Goal: Check status: Check status

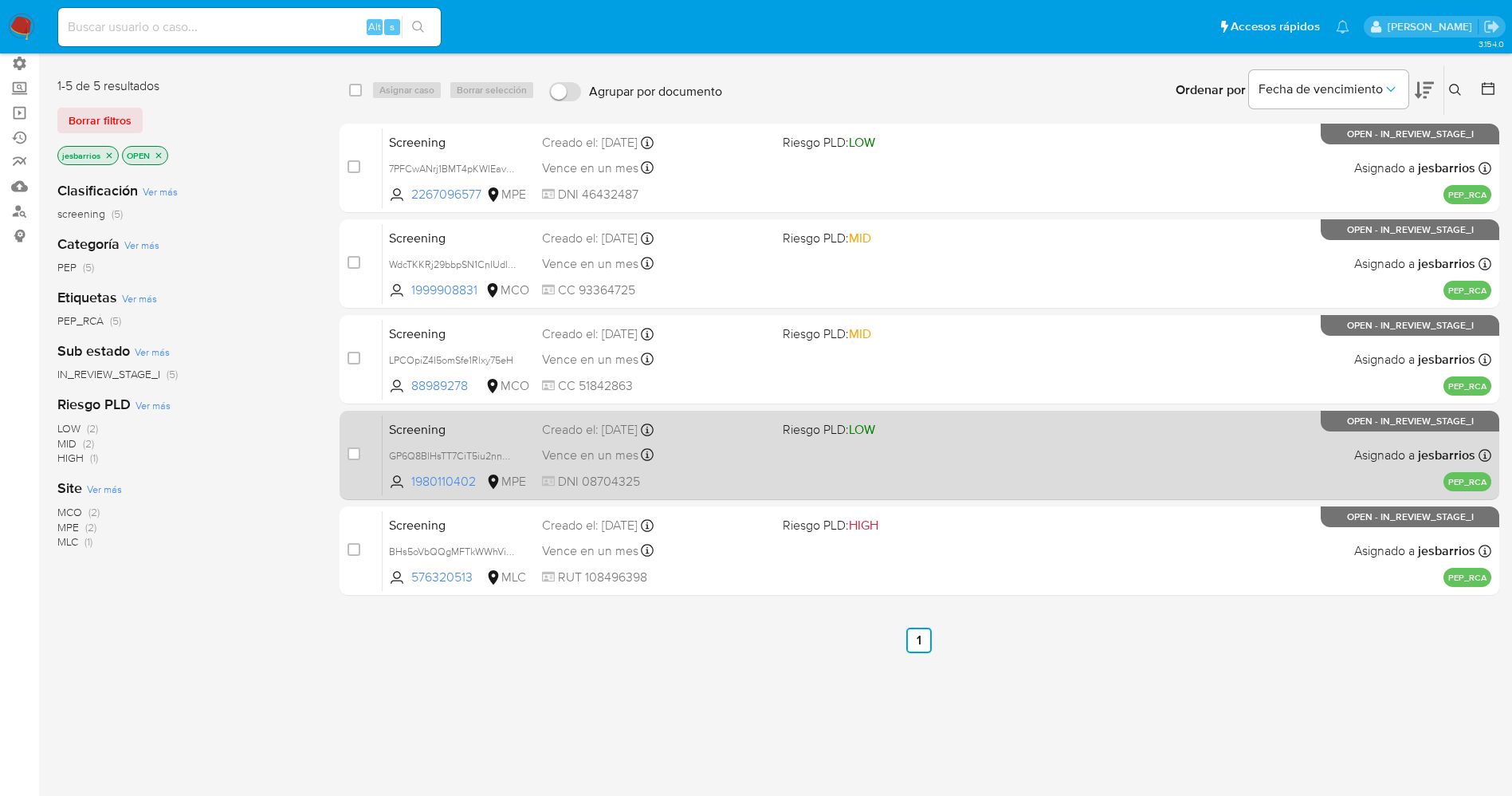
scroll to position [118, 0]
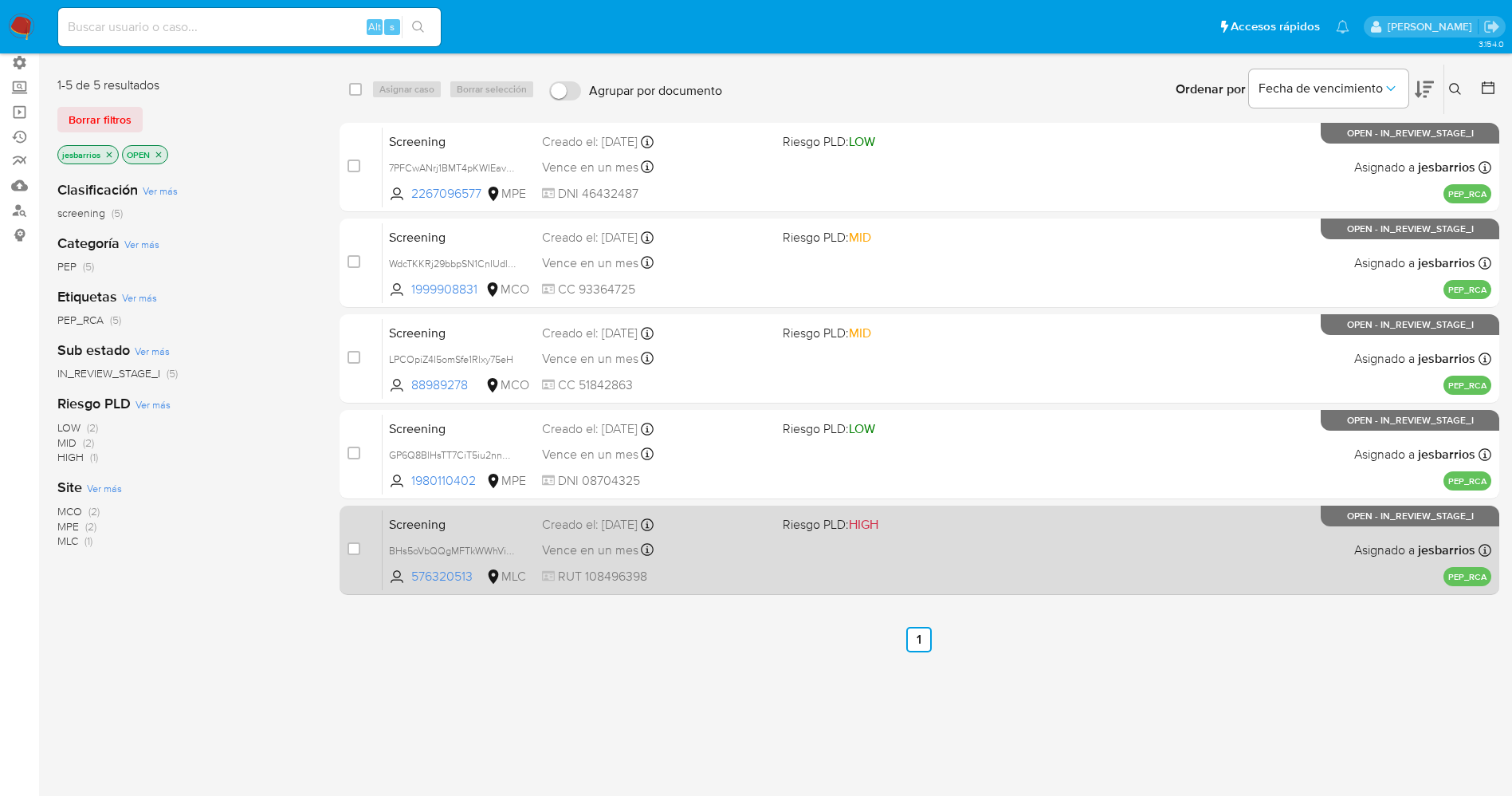
click at [728, 554] on div "Vence en un mes Vence el 17/09/2025 15:14:24" at bounding box center [656, 550] width 228 height 22
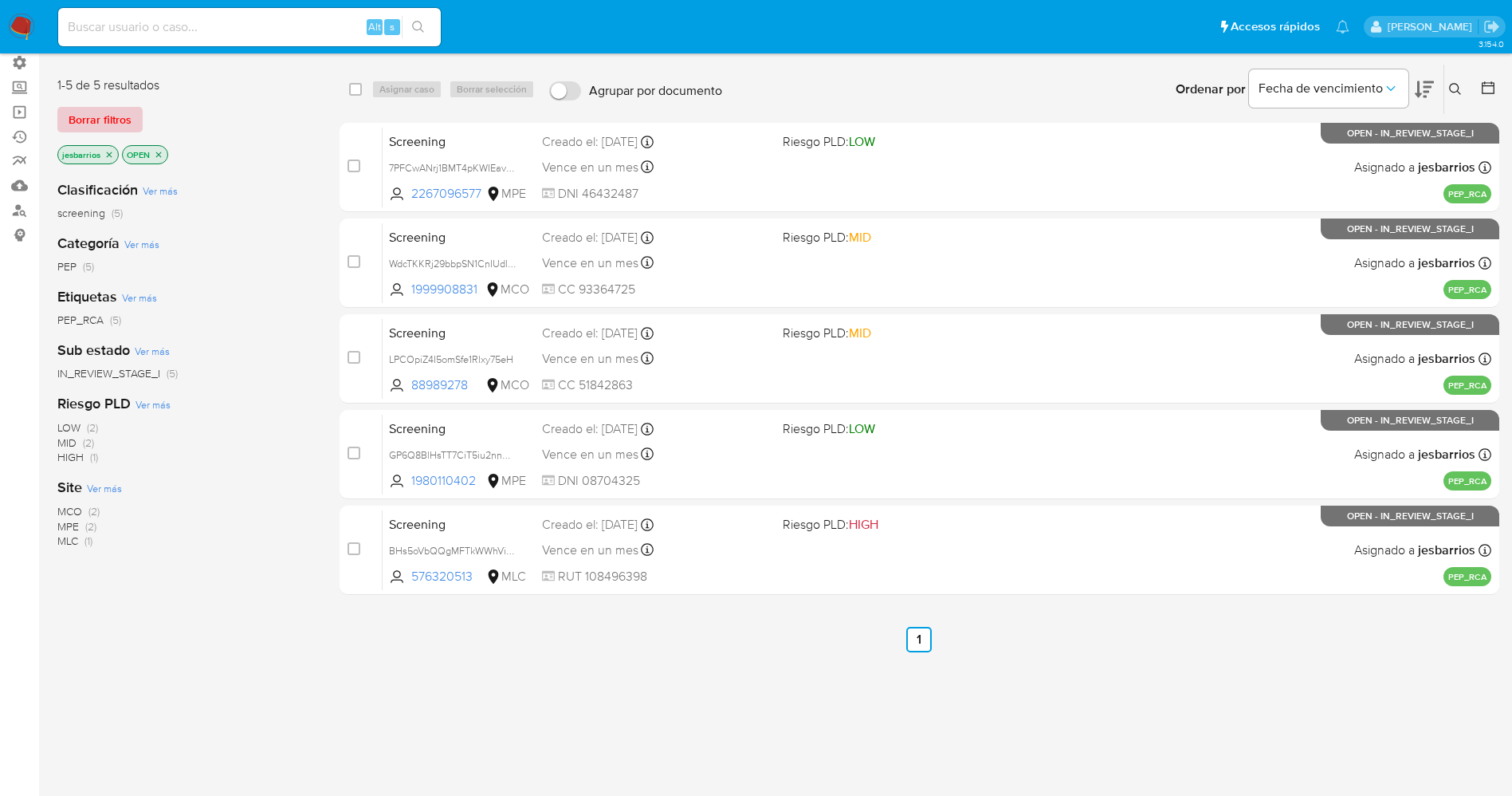
click at [124, 117] on span "Borrar filtros" at bounding box center [100, 120] width 63 height 23
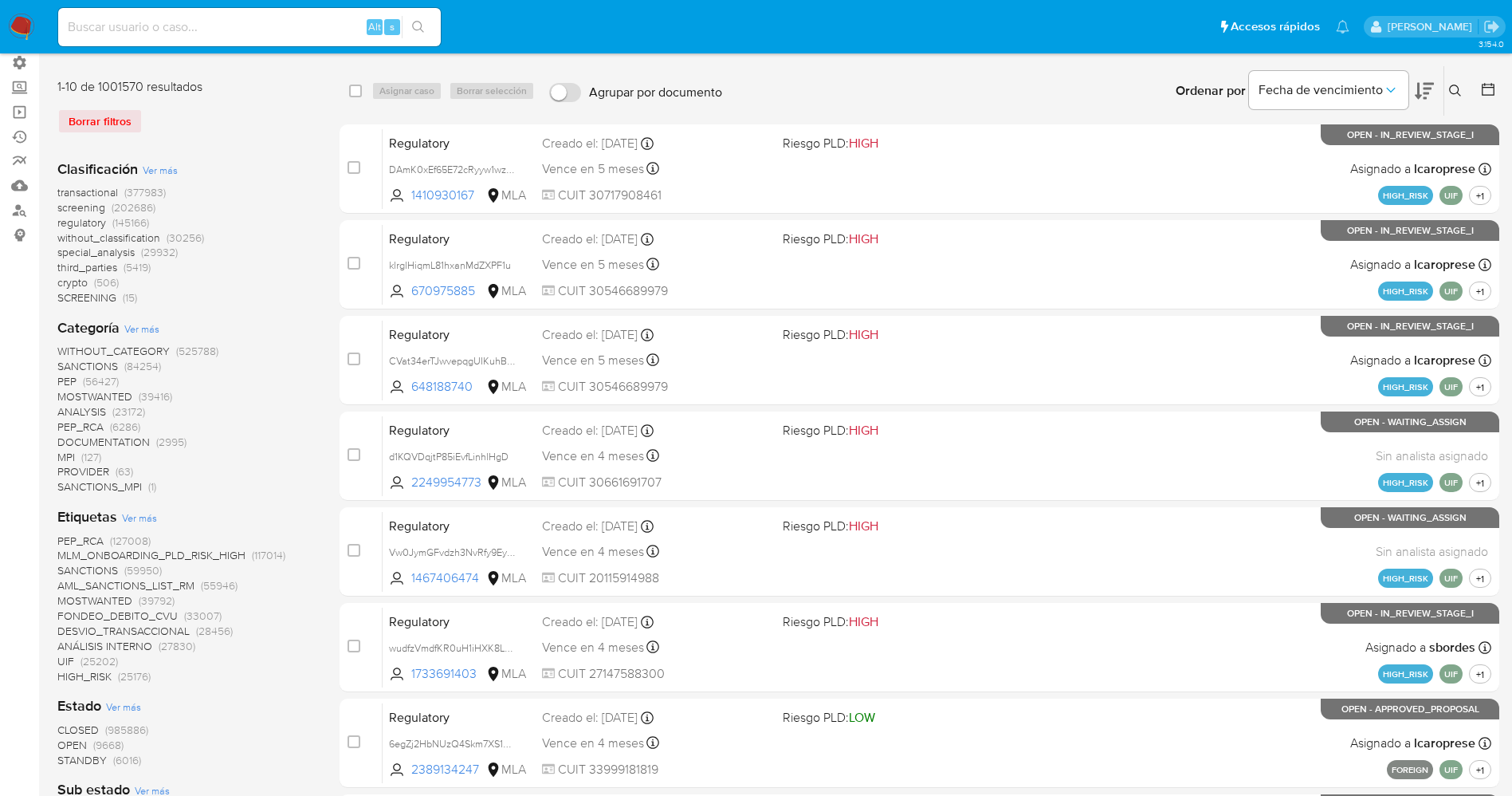
scroll to position [237, 0]
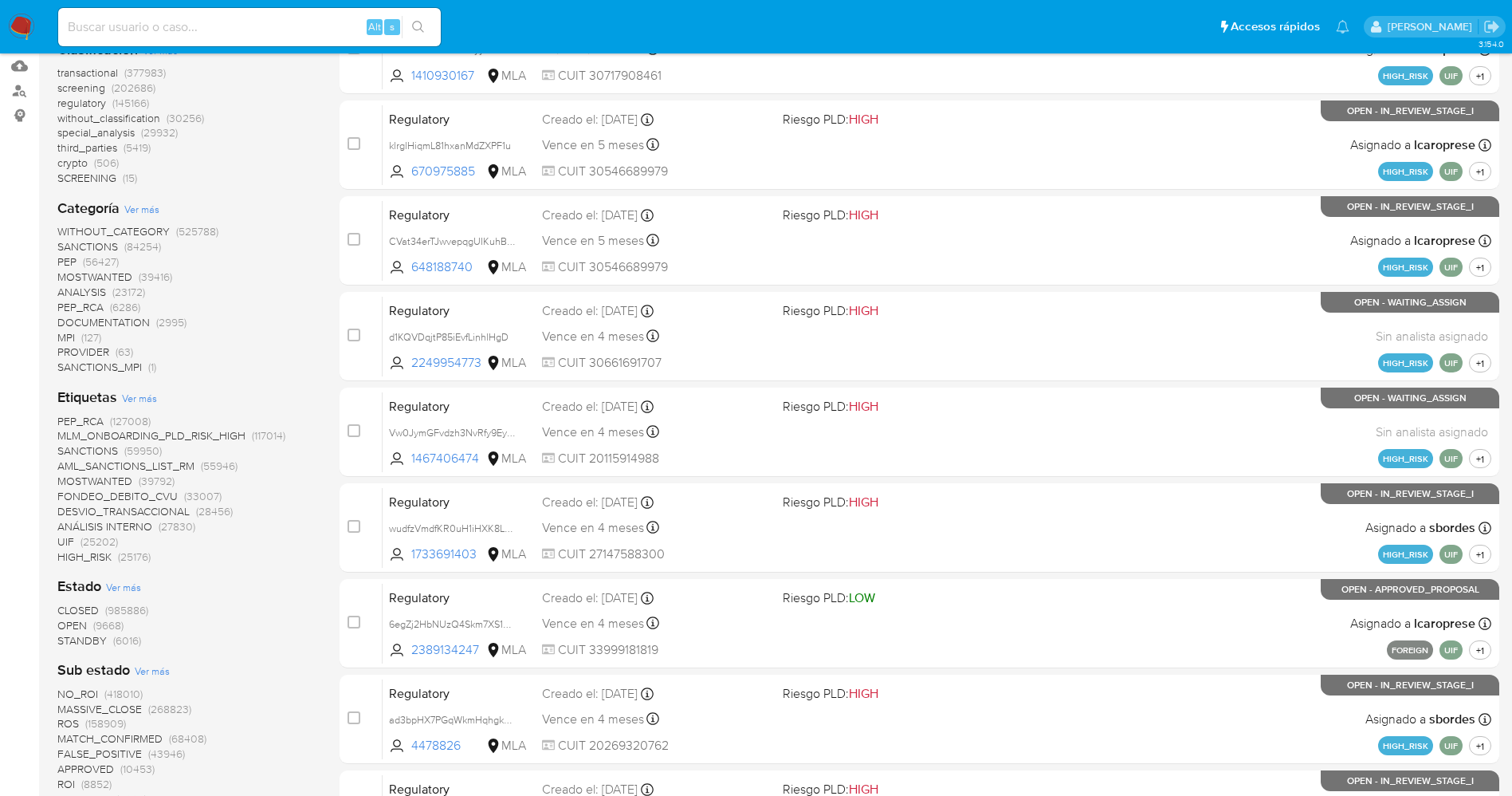
click at [90, 642] on span "STANDBY" at bounding box center [82, 641] width 49 height 16
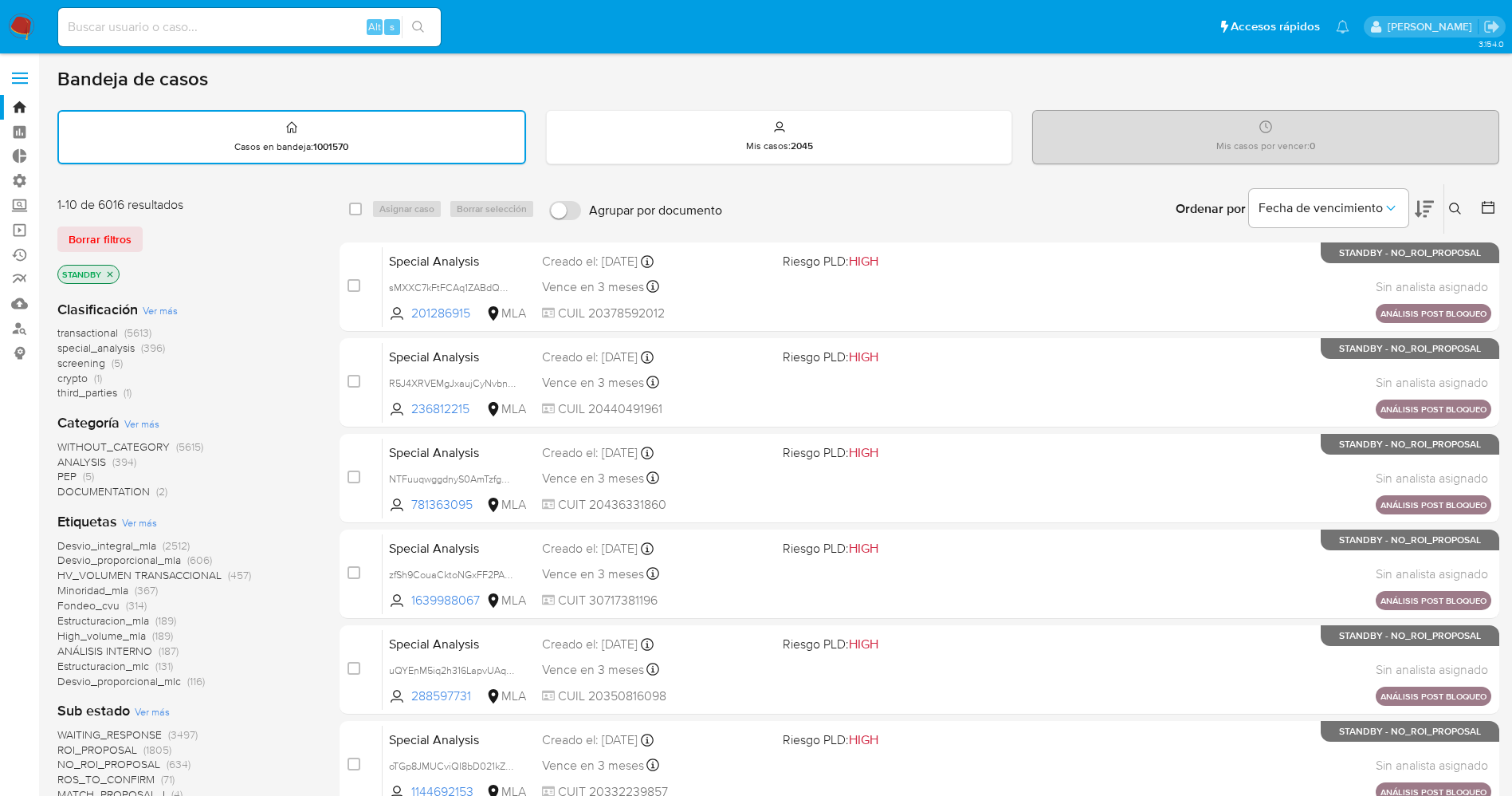
click at [25, 32] on img at bounding box center [21, 27] width 27 height 27
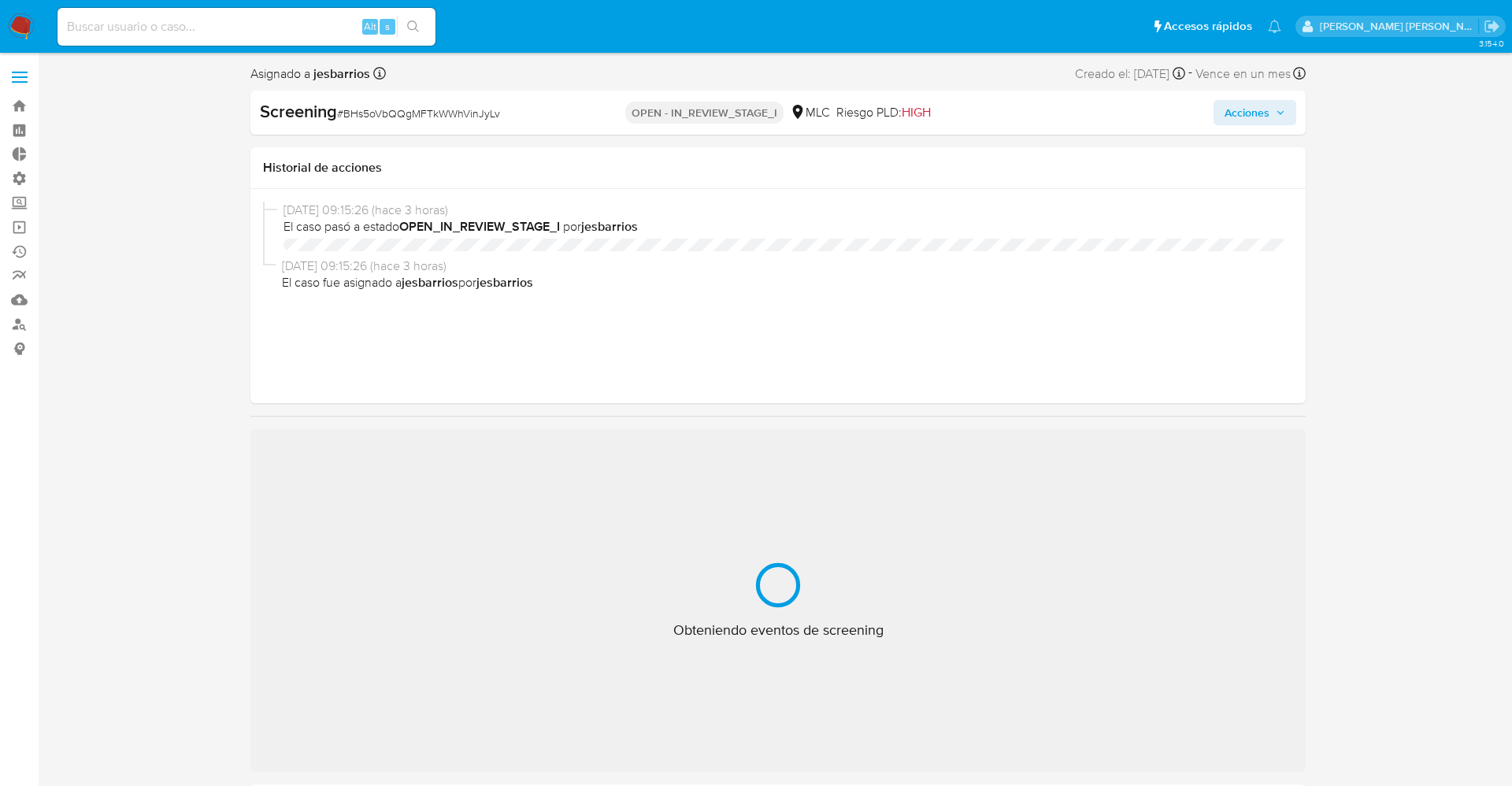
select select "10"
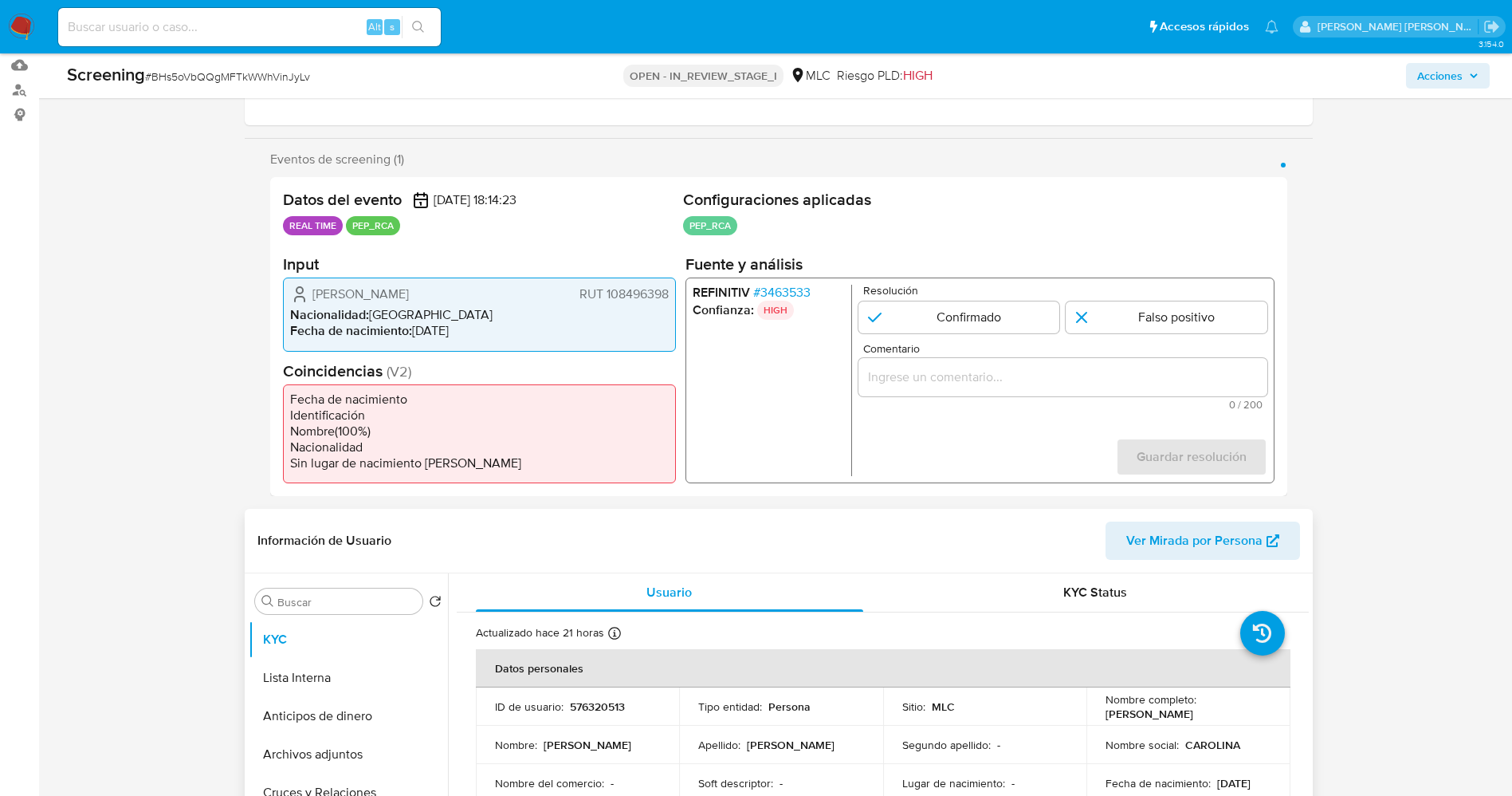
scroll to position [239, 0]
click at [769, 294] on span "# 3463533" at bounding box center [781, 292] width 57 height 16
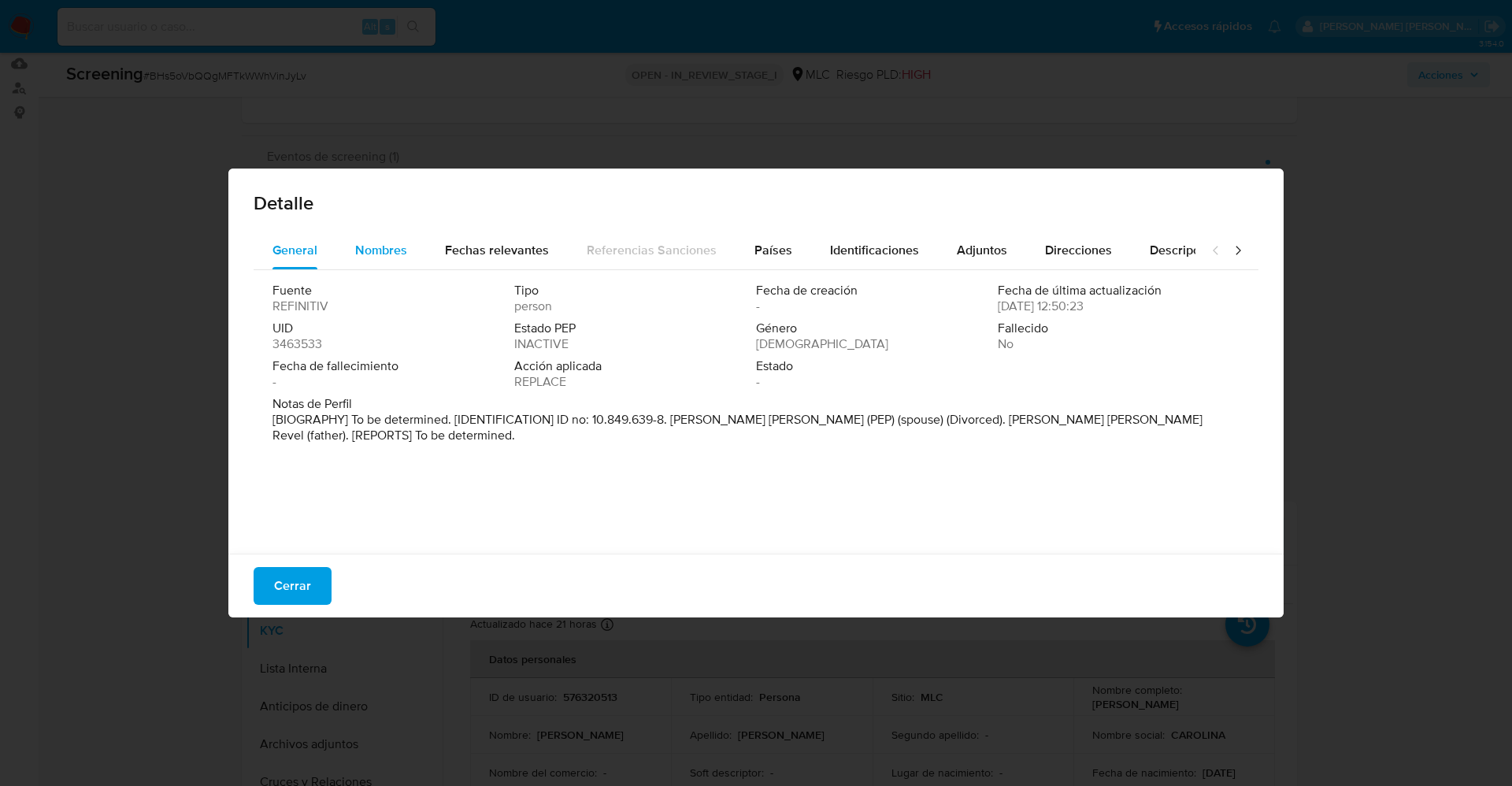
click at [403, 260] on div "Nombres" at bounding box center [381, 250] width 52 height 38
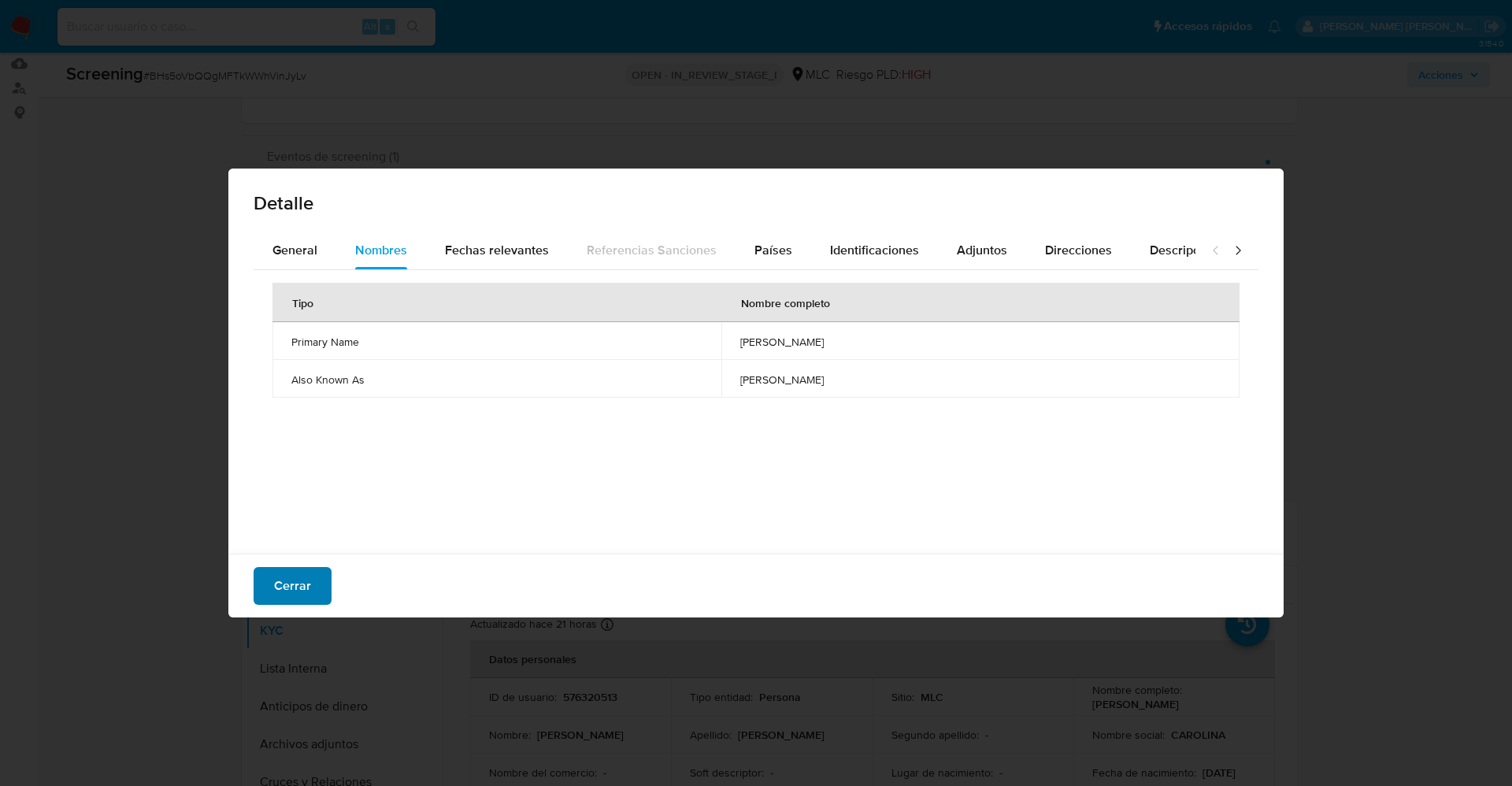
click at [296, 573] on span "Cerrar" at bounding box center [293, 585] width 37 height 34
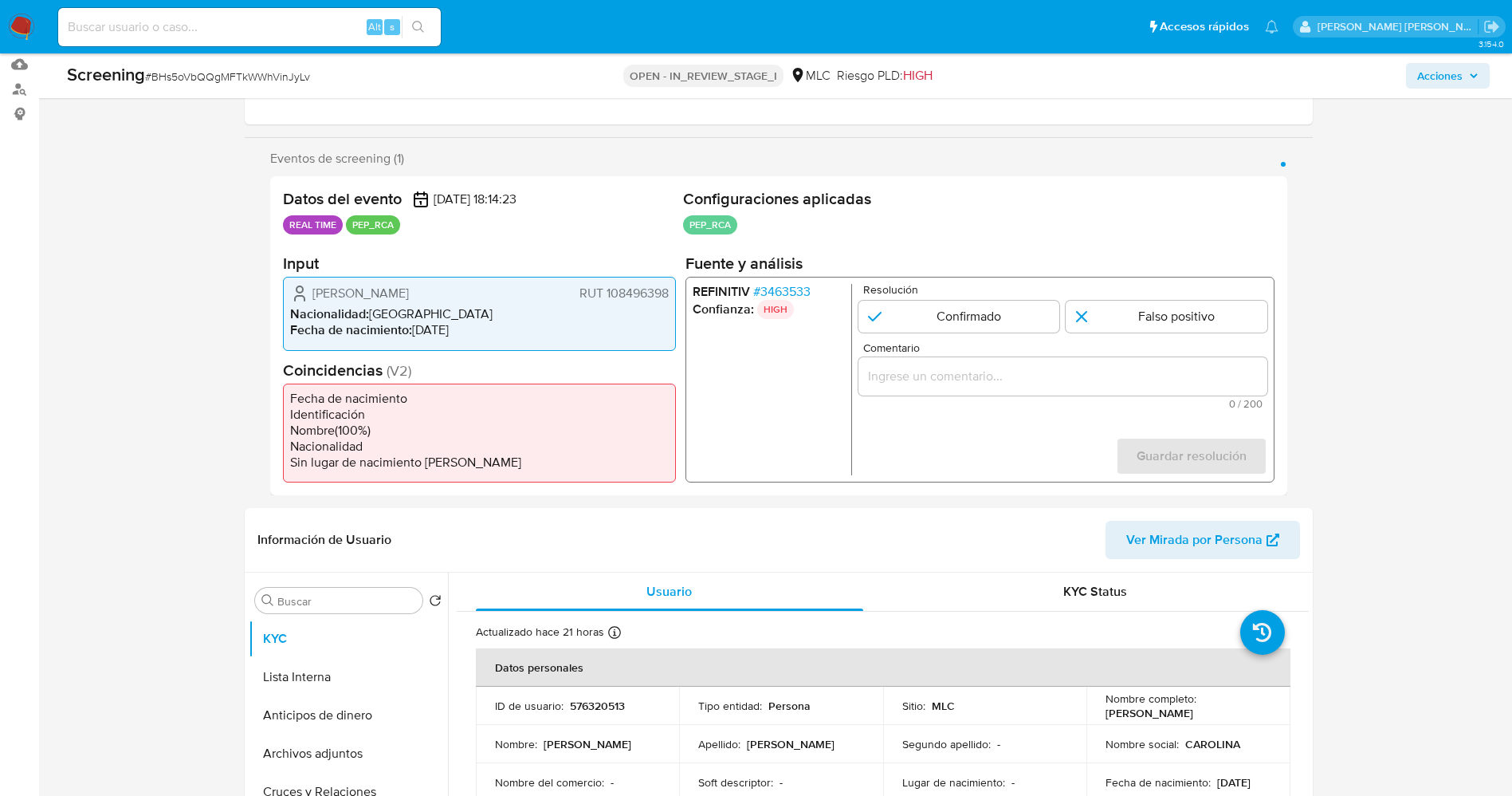
click at [782, 290] on span "# 3463533" at bounding box center [781, 292] width 57 height 16
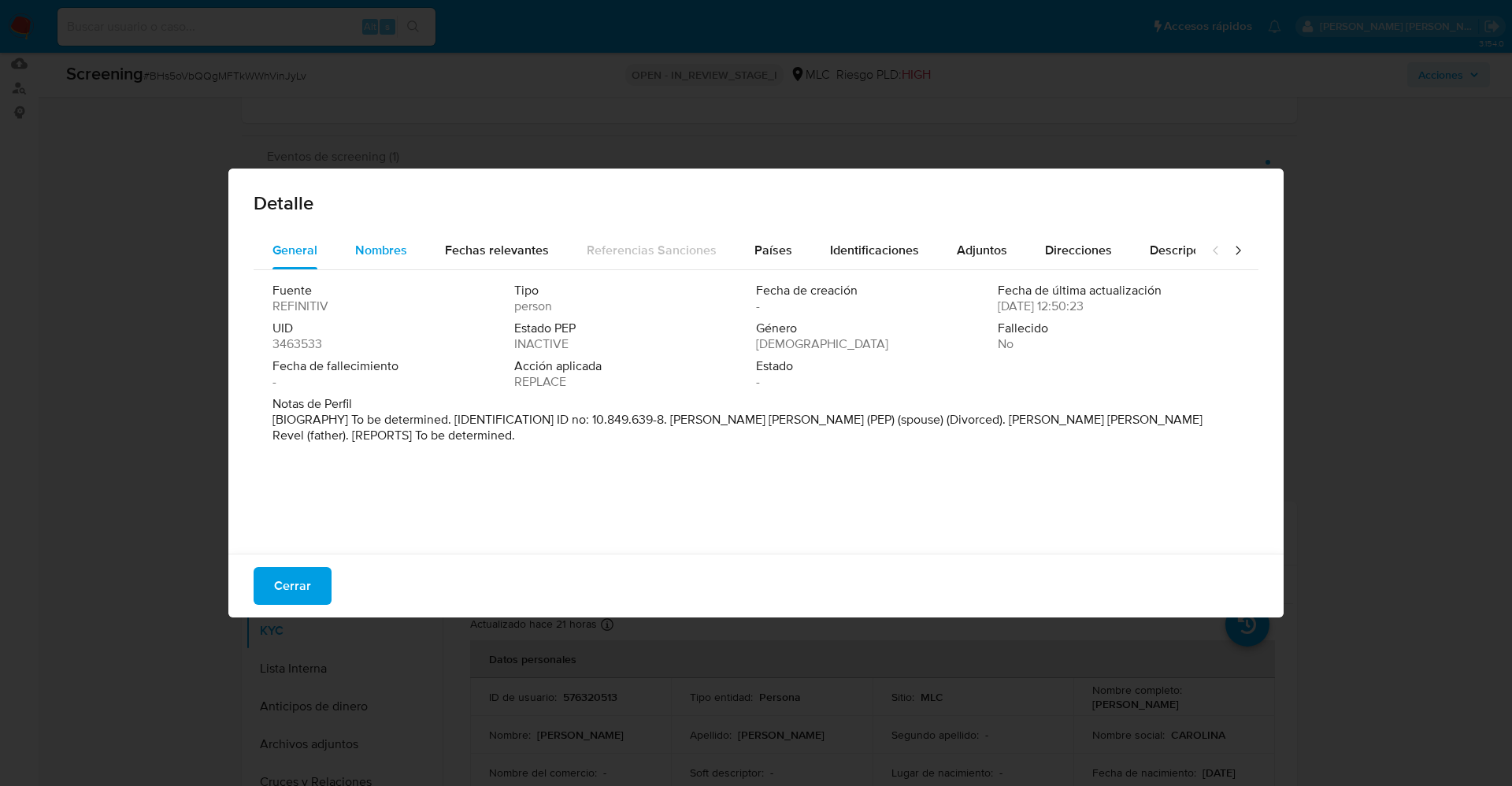
click at [380, 239] on div "Nombres" at bounding box center [381, 250] width 52 height 38
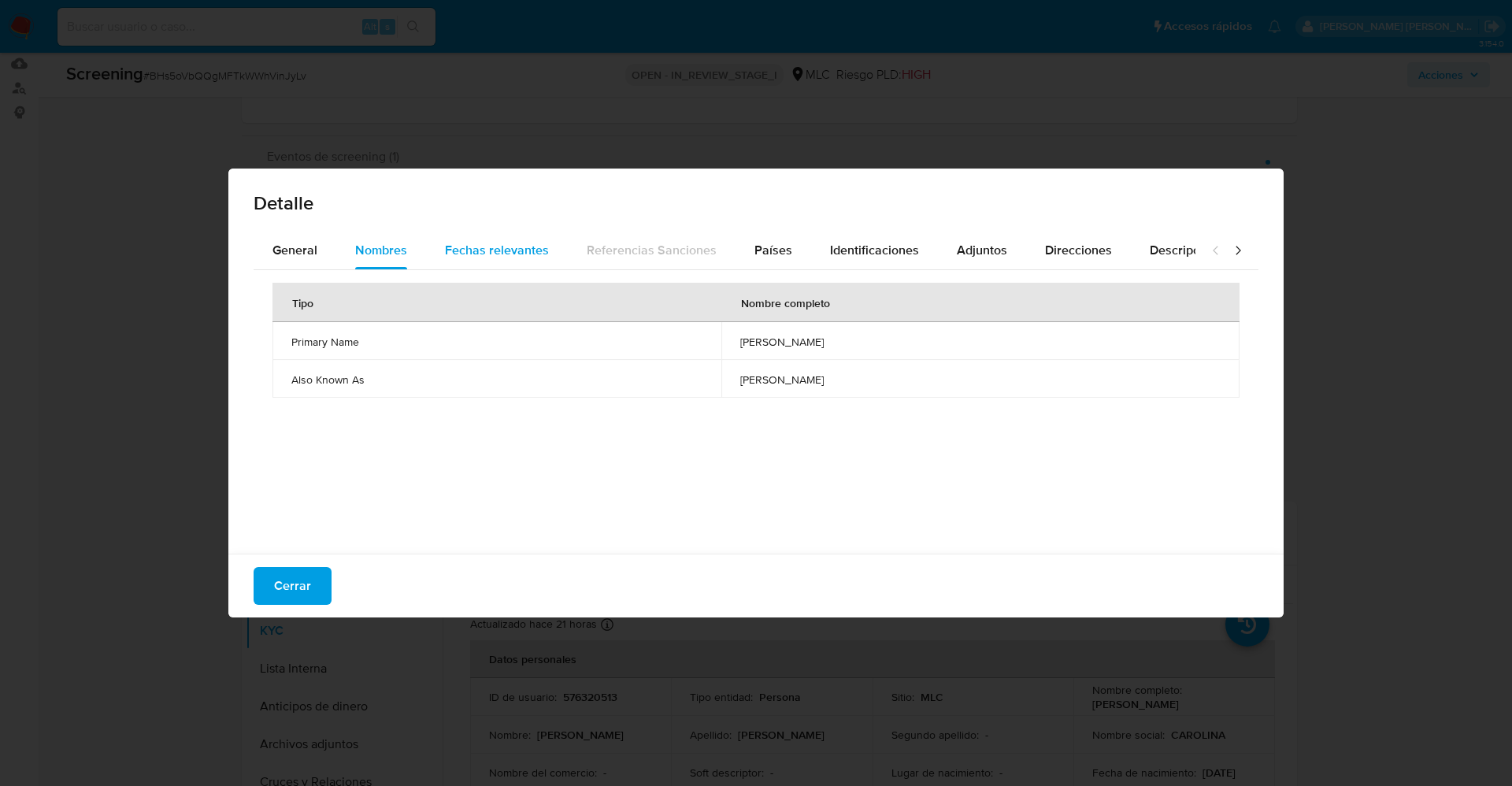
click at [501, 237] on div "Fechas relevantes" at bounding box center [497, 250] width 104 height 38
click at [294, 592] on span "Cerrar" at bounding box center [293, 585] width 37 height 34
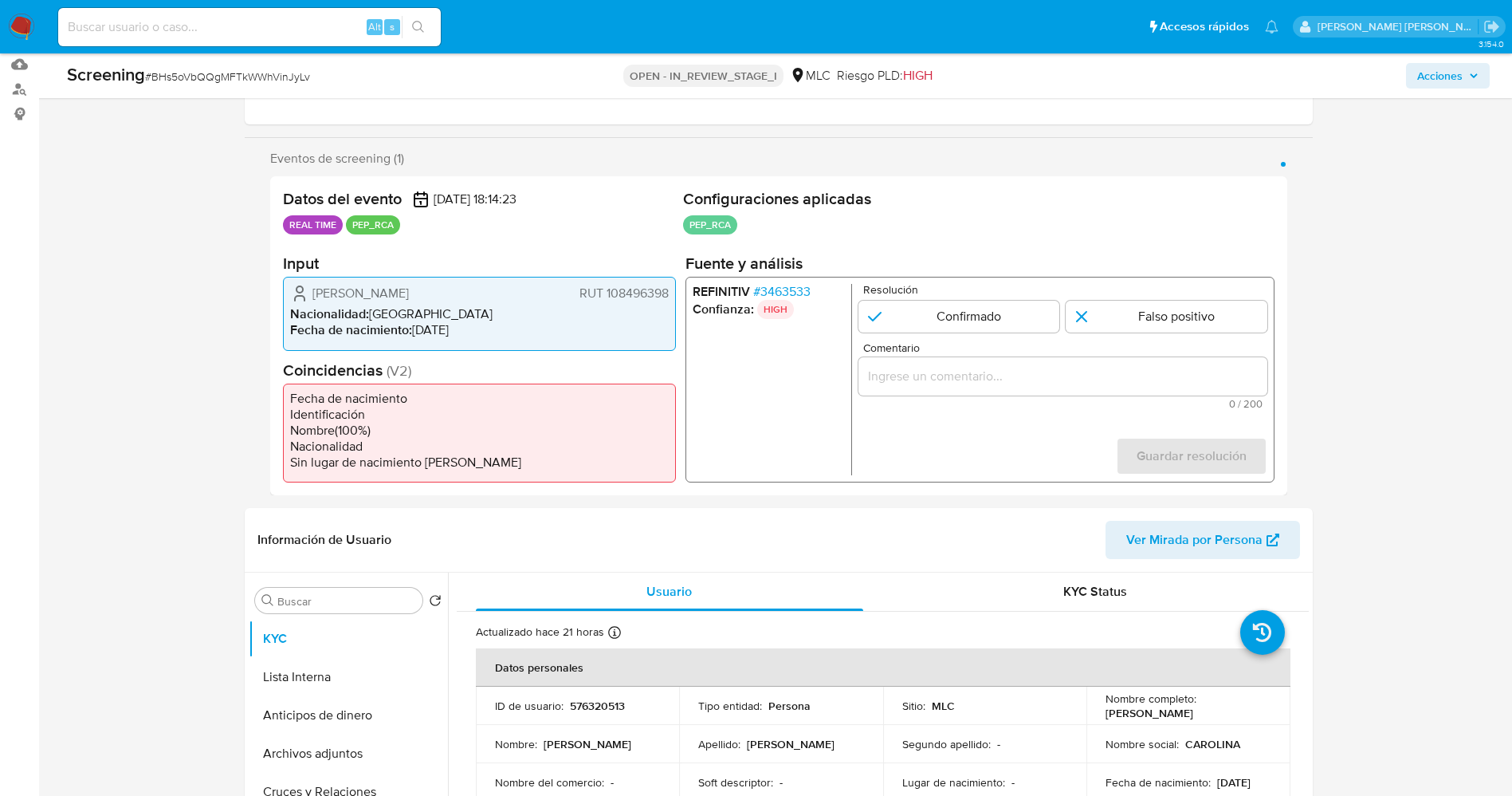
click at [805, 286] on span "# 3463533" at bounding box center [781, 292] width 57 height 16
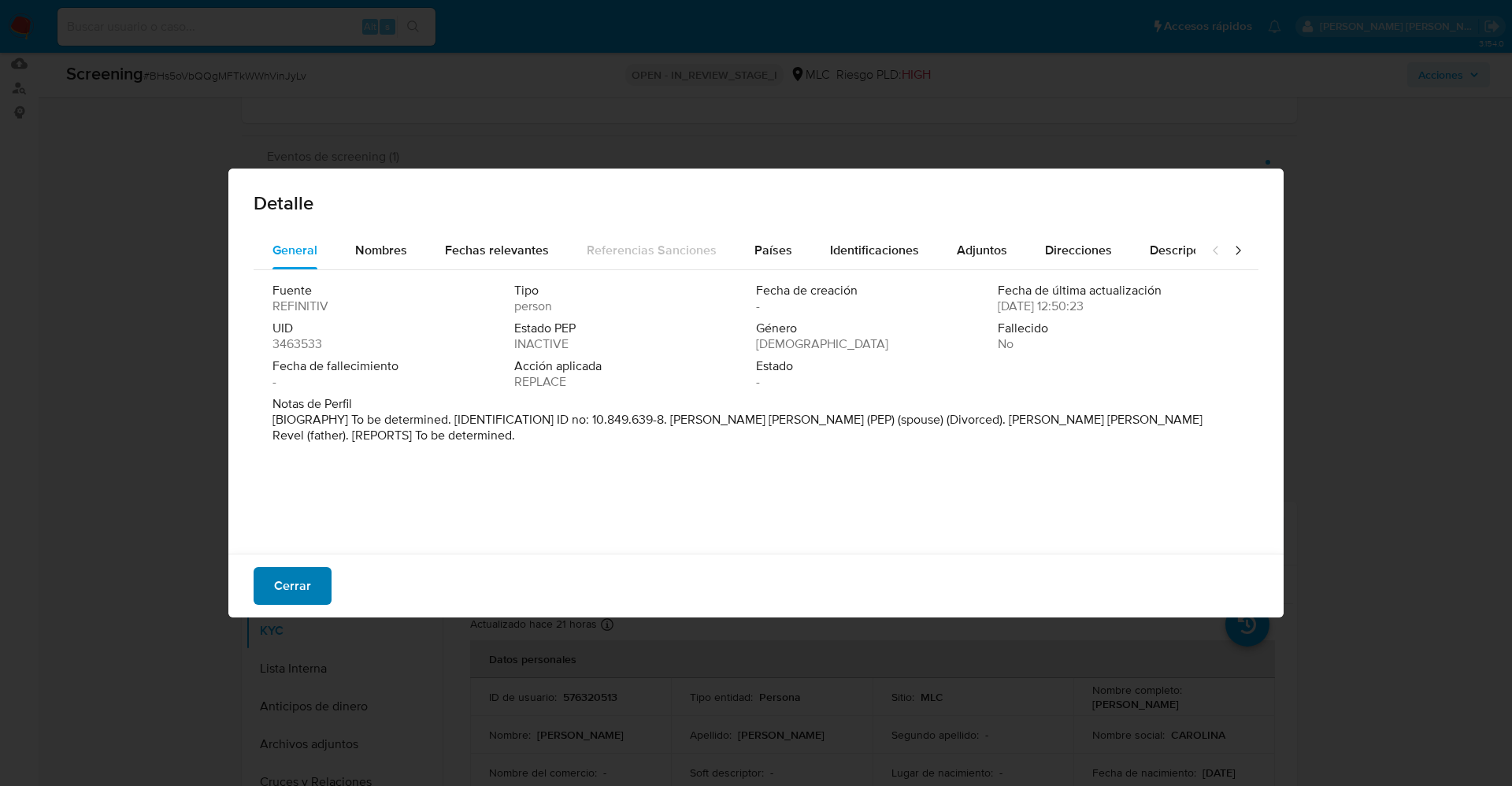
click at [309, 586] on span "Cerrar" at bounding box center [293, 585] width 37 height 34
